Goal: Information Seeking & Learning: Understand process/instructions

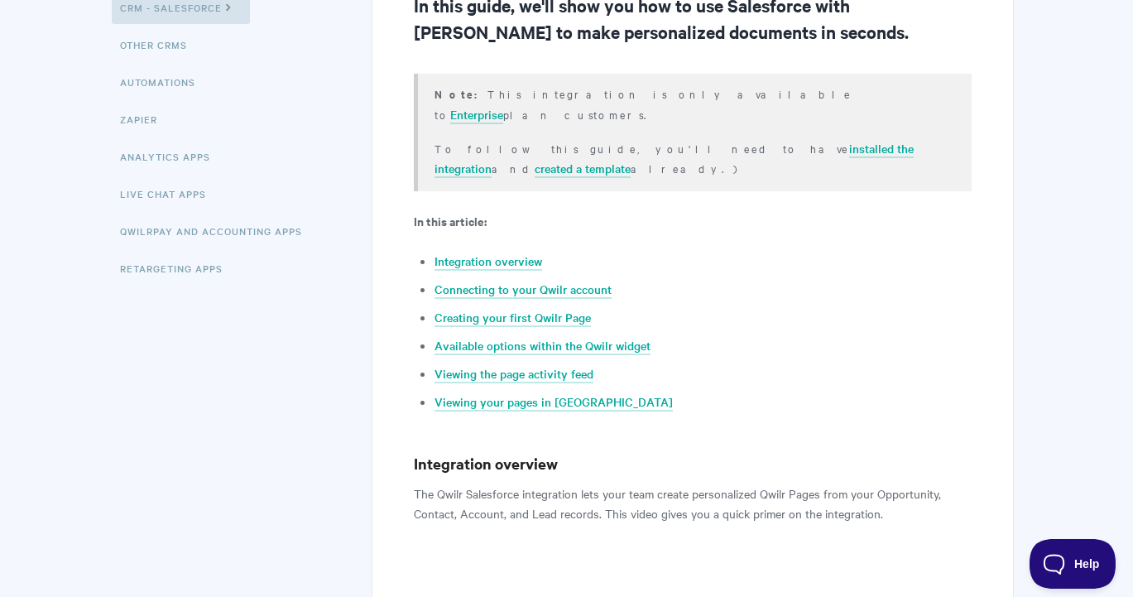
scroll to position [283, 0]
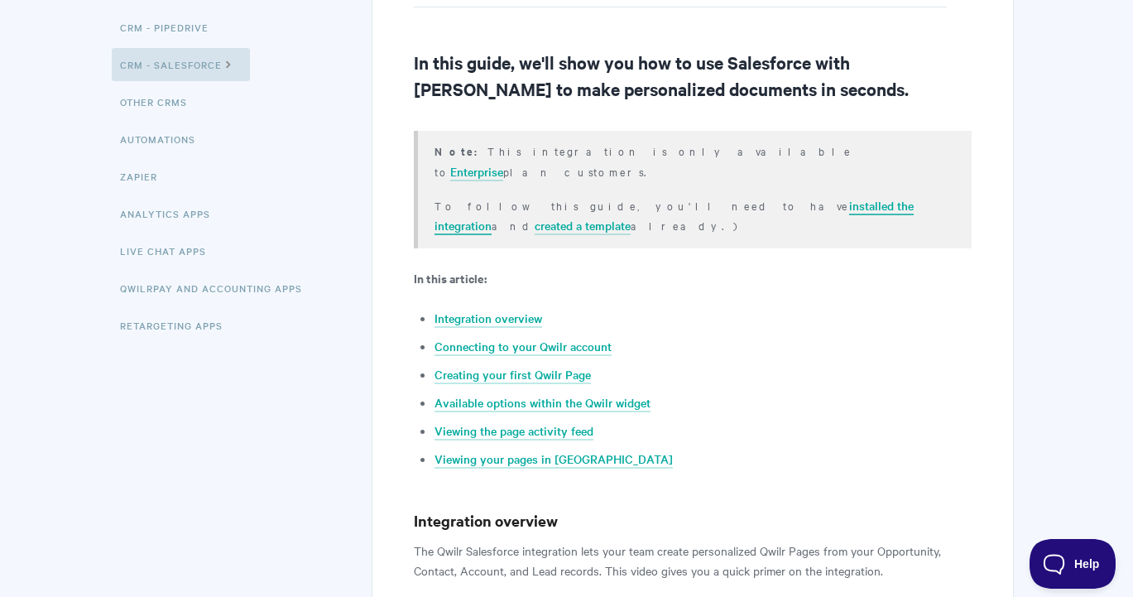
click at [631, 197] on link "installed the integration" at bounding box center [673, 216] width 479 height 38
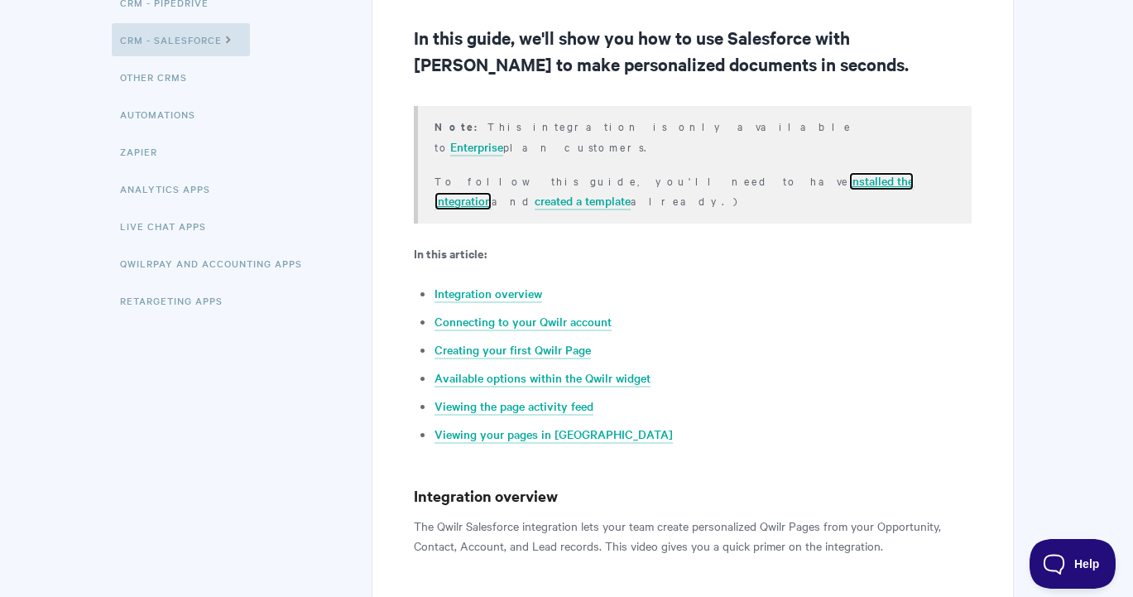
scroll to position [0, 0]
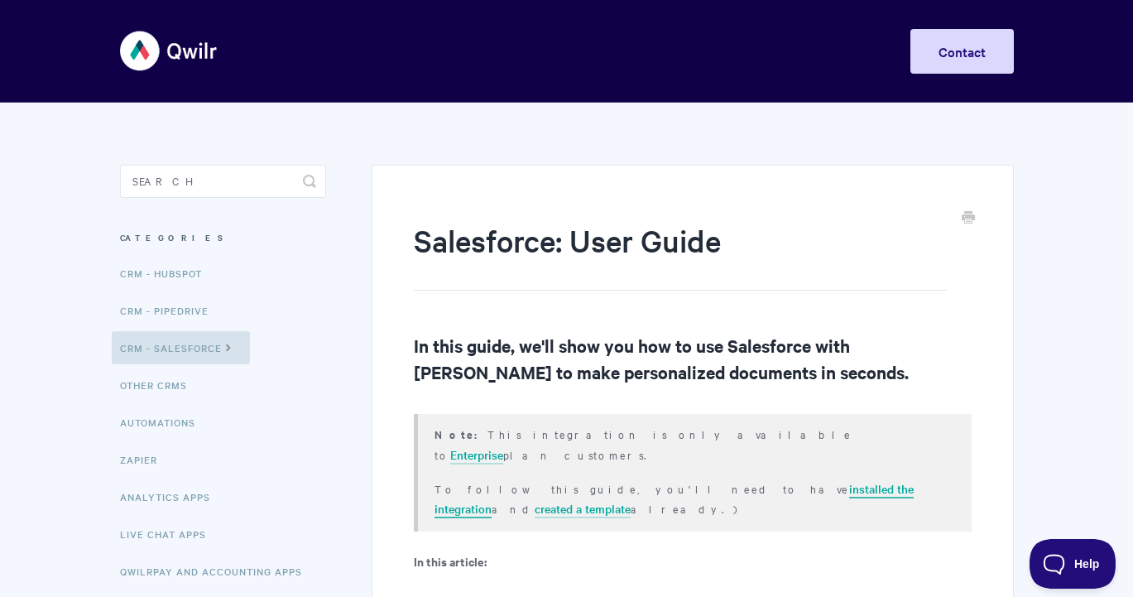
click at [646, 480] on link "installed the integration" at bounding box center [673, 499] width 479 height 38
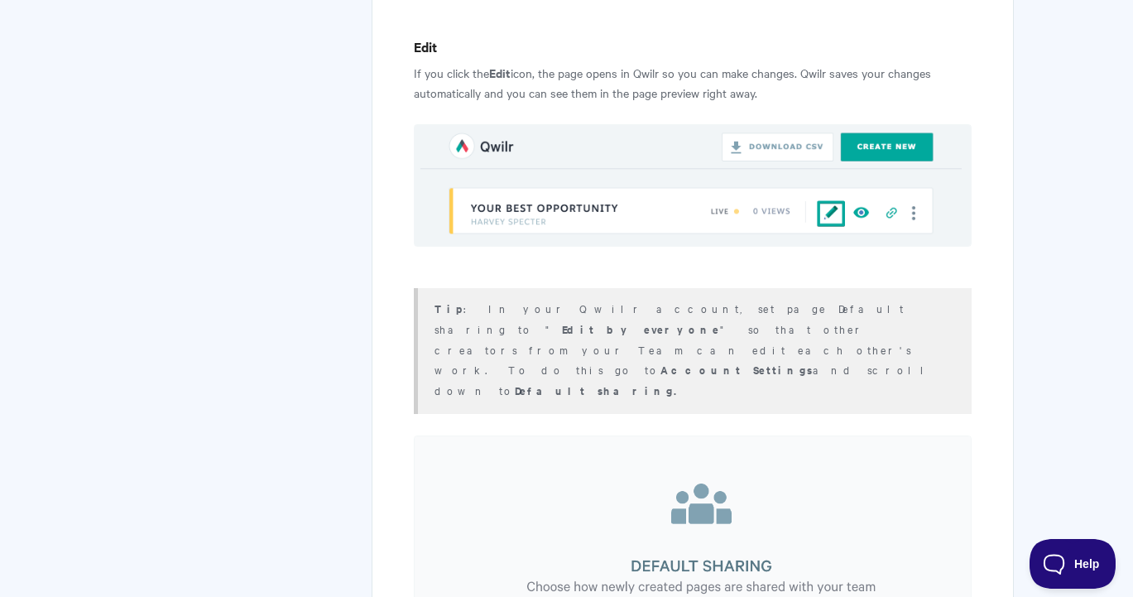
scroll to position [3730, 0]
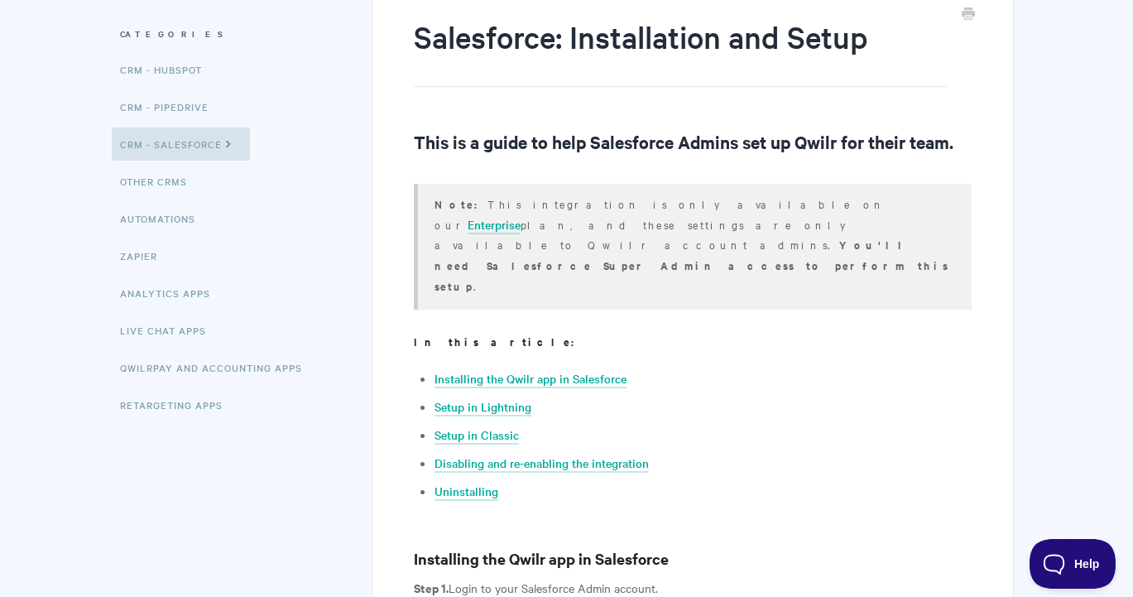
scroll to position [180, 0]
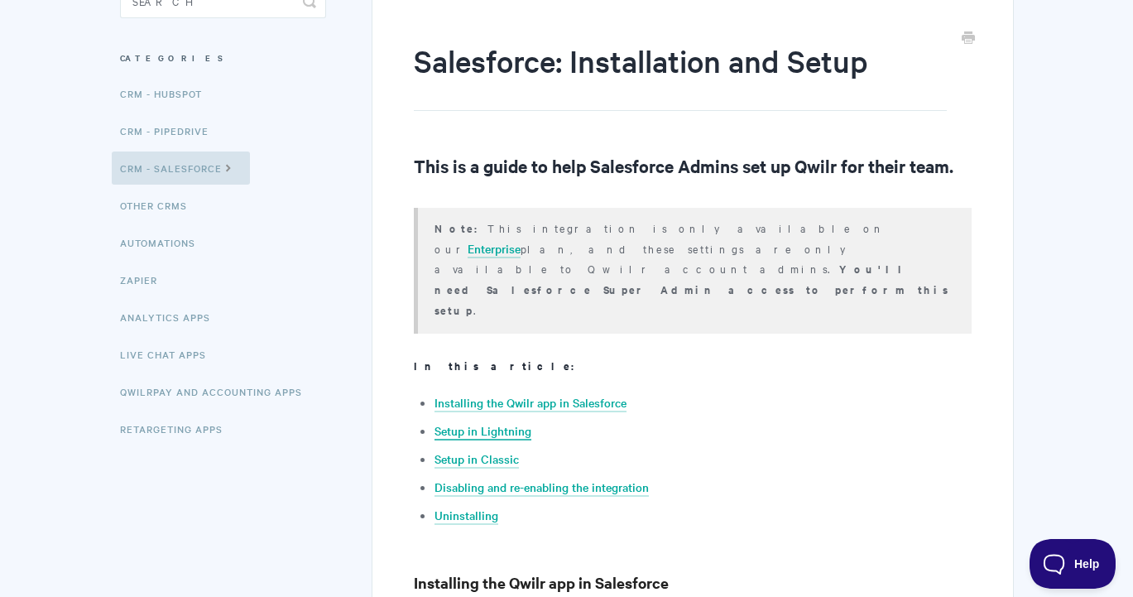
click at [496, 422] on link "Setup in Lightning" at bounding box center [482, 431] width 97 height 18
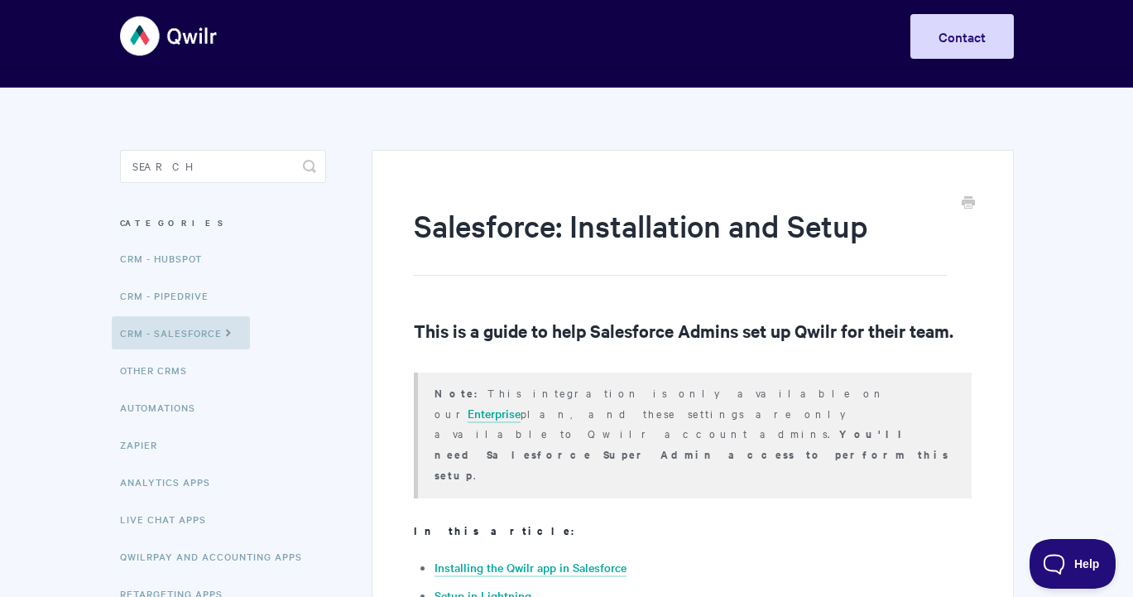
scroll to position [4, 0]
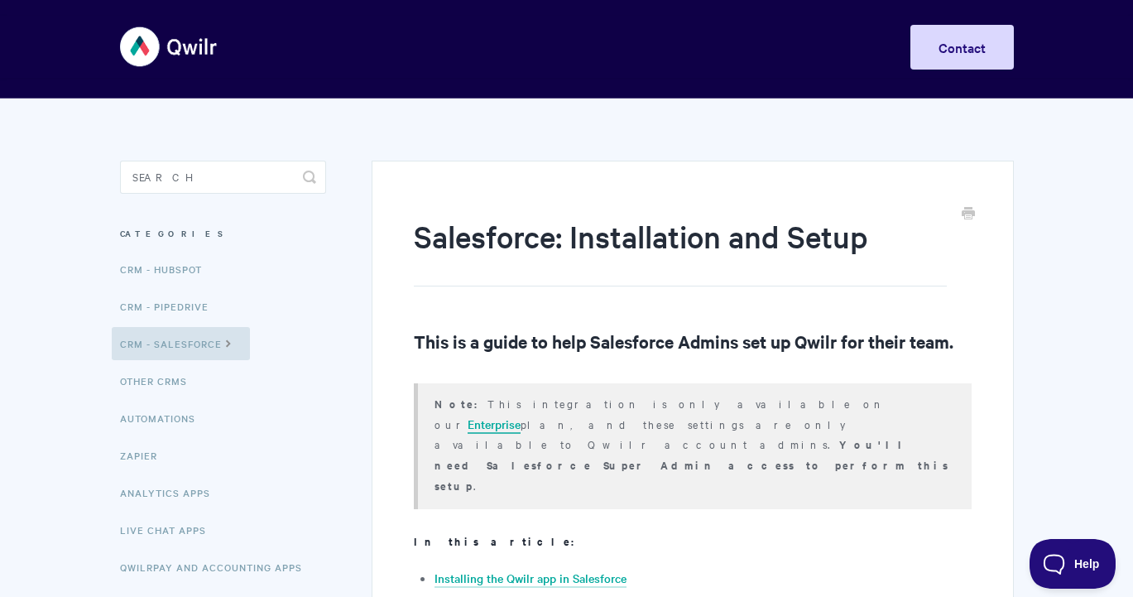
click at [520, 415] on link "Enterprise" at bounding box center [494, 424] width 53 height 18
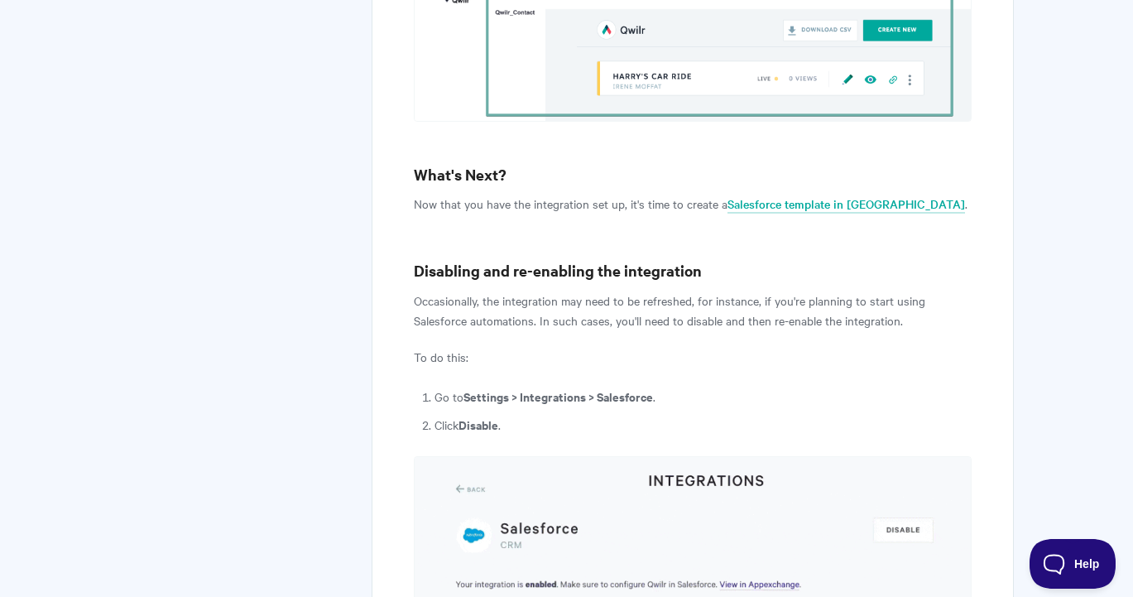
scroll to position [6203, 0]
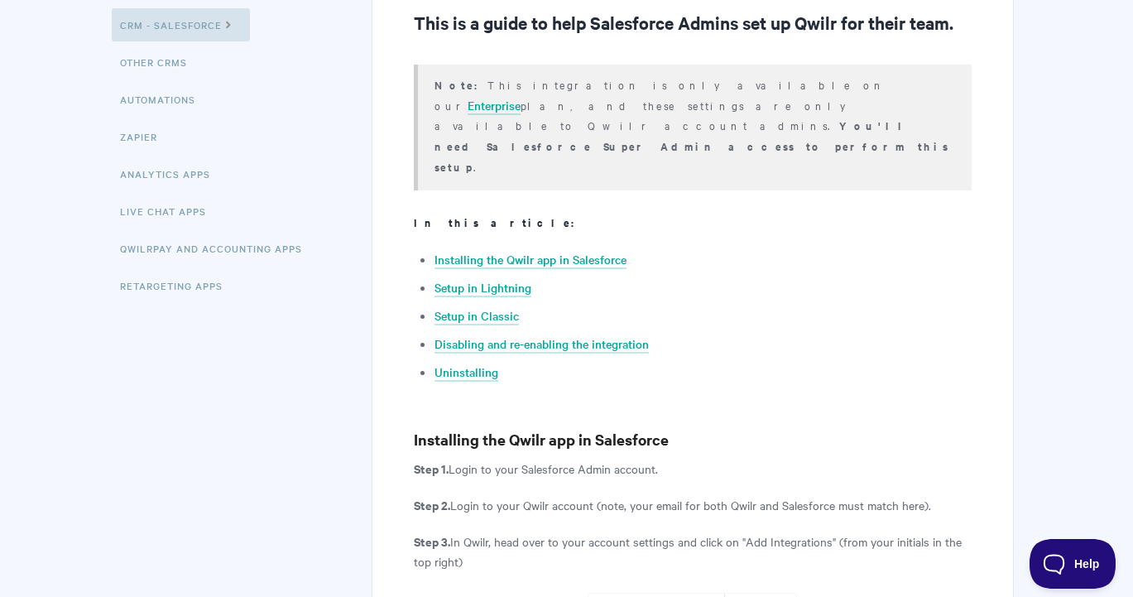
scroll to position [286, 0]
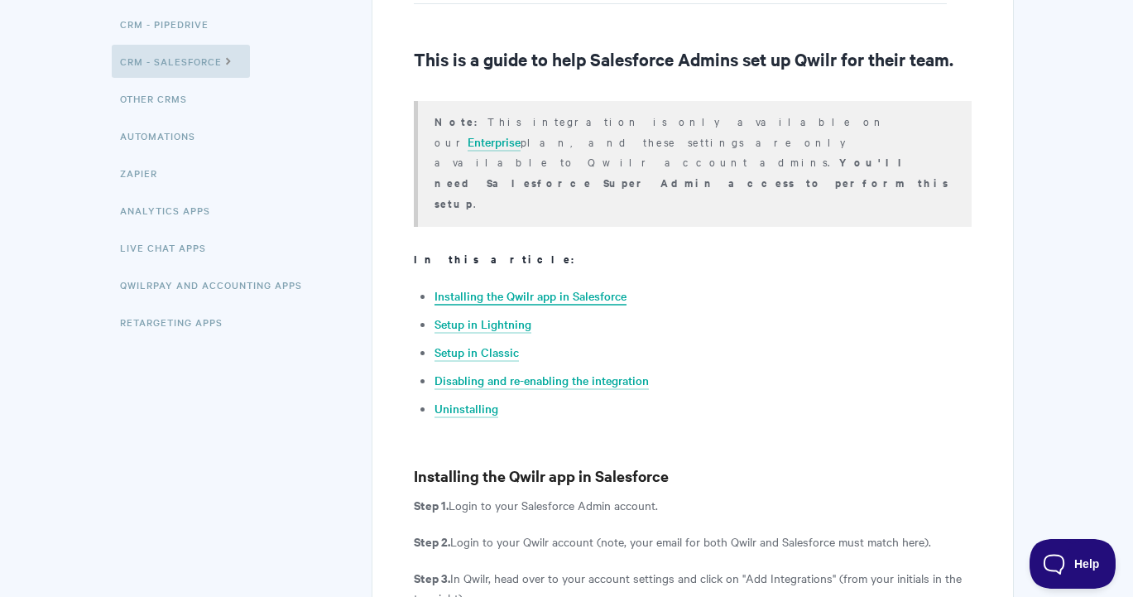
click at [527, 287] on link "Installing the Qwilr app in Salesforce" at bounding box center [530, 296] width 192 height 18
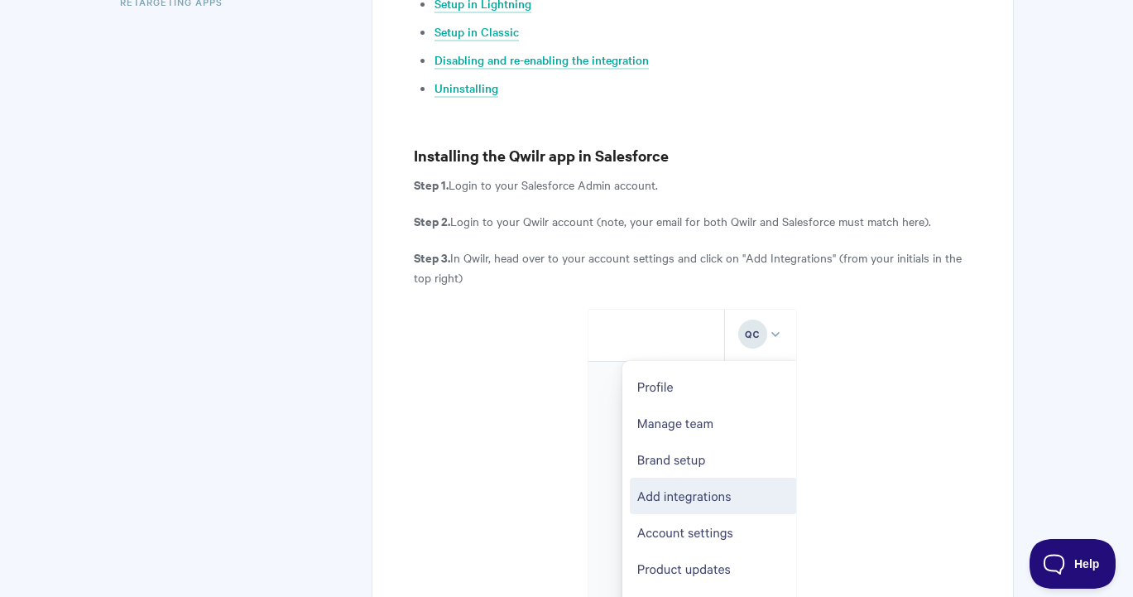
scroll to position [612, 0]
